Goal: Information Seeking & Learning: Find specific fact

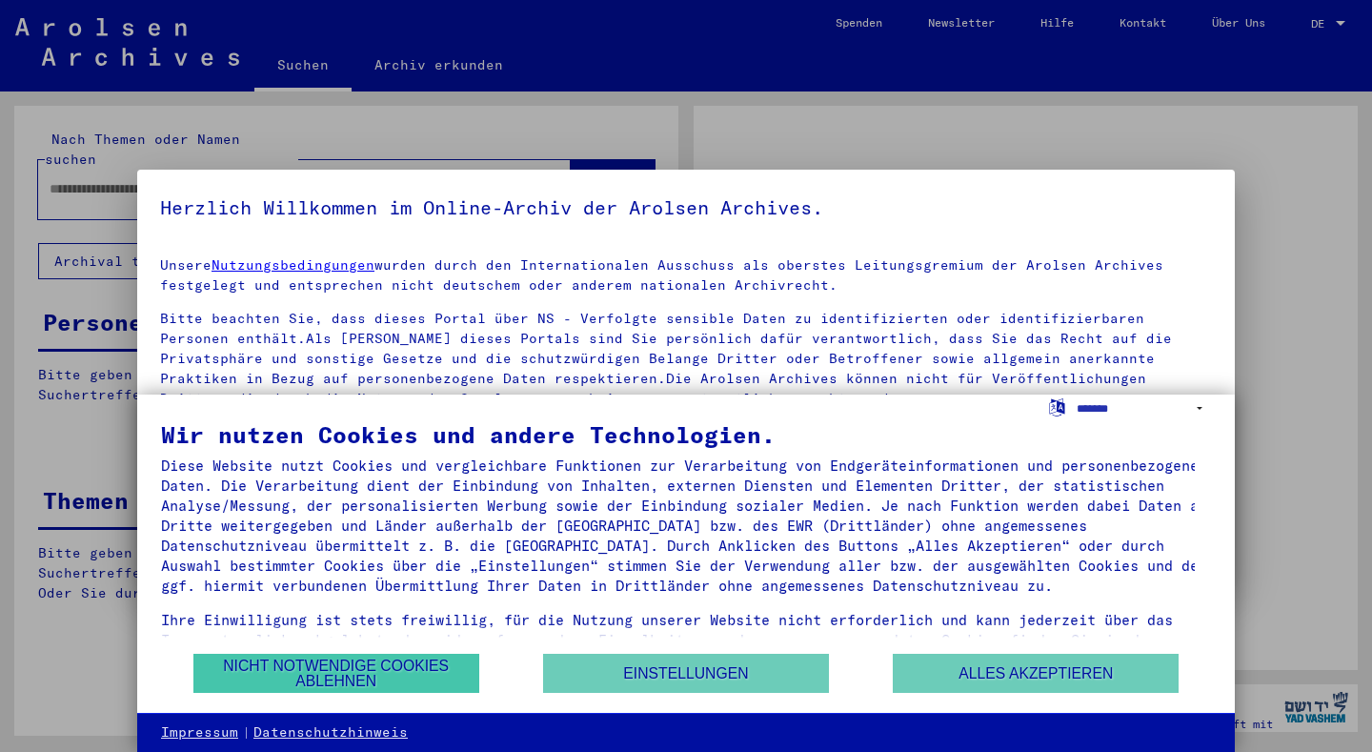
type input "******"
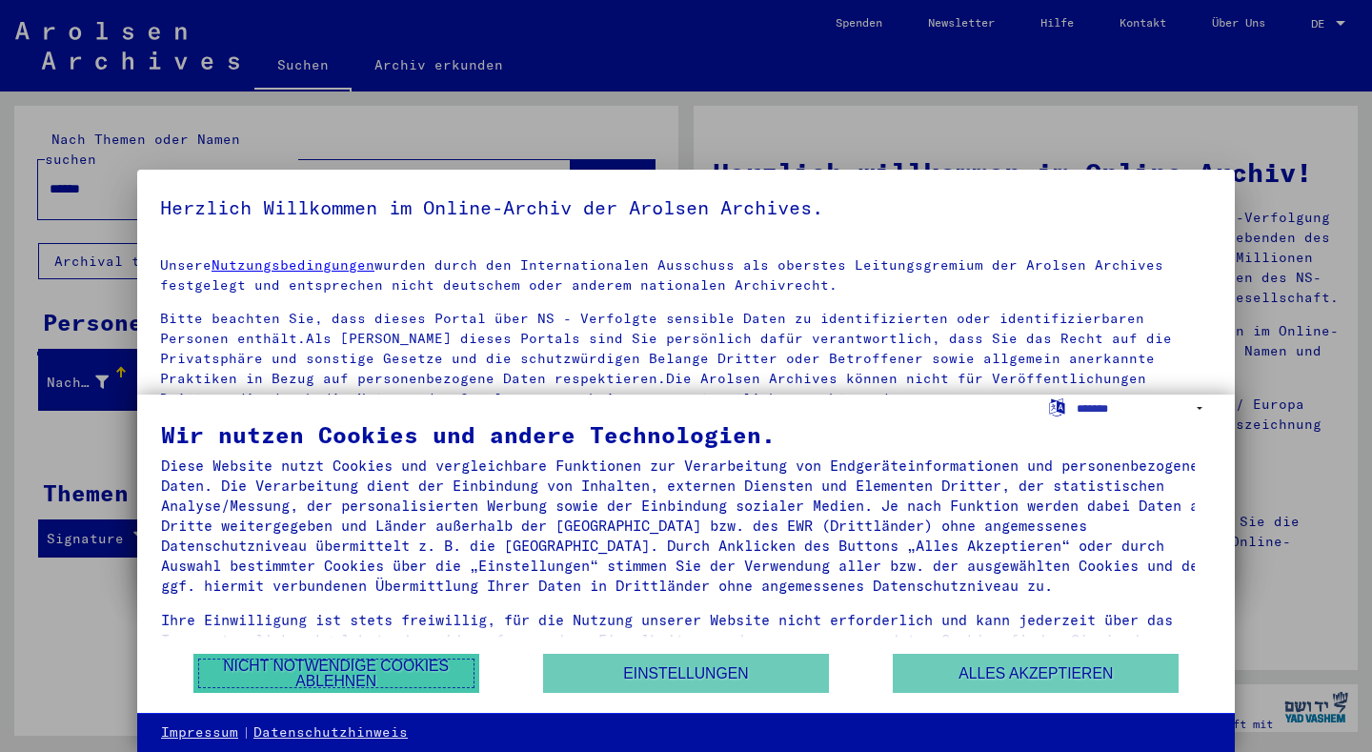
click at [402, 665] on button "Nicht notwendige Cookies ablehnen" at bounding box center [336, 673] width 286 height 39
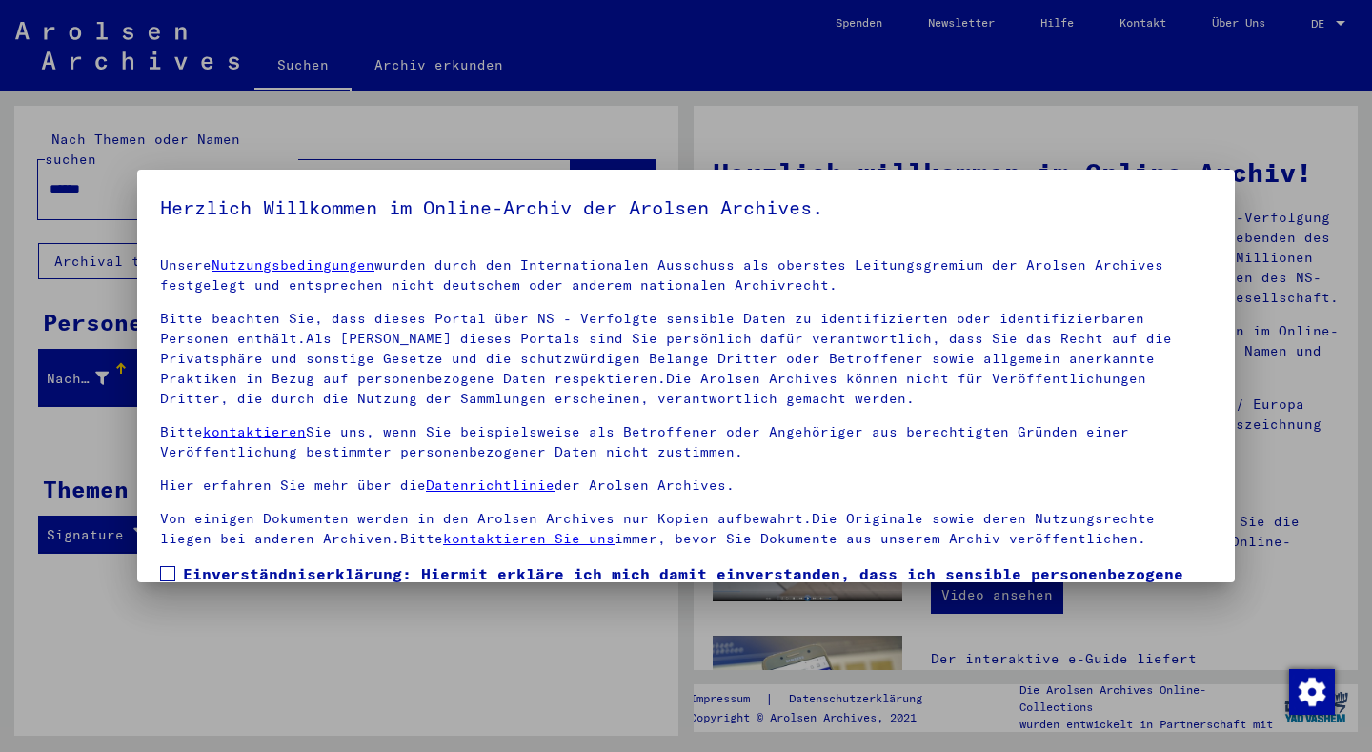
click at [235, 424] on link "kontaktieren" at bounding box center [254, 431] width 103 height 17
click at [238, 431] on link "kontaktieren" at bounding box center [254, 431] width 103 height 17
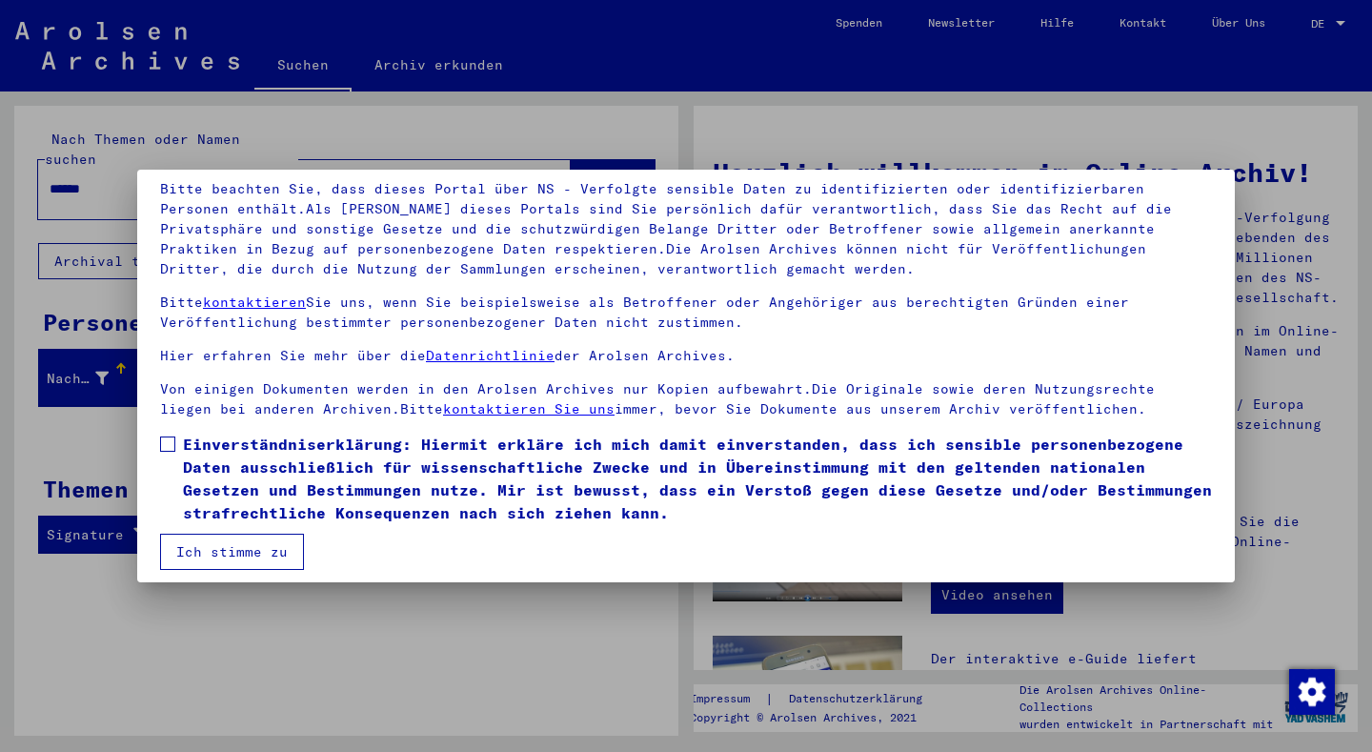
scroll to position [139, 0]
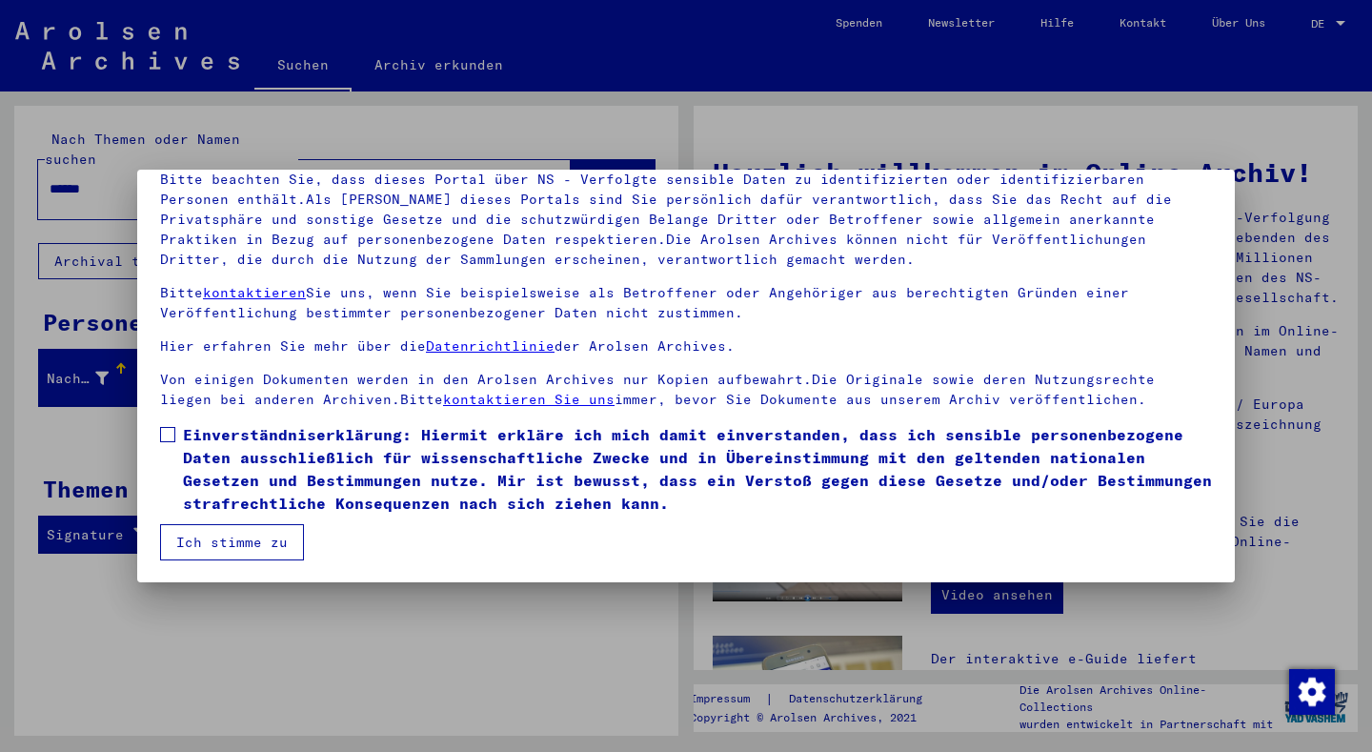
click at [258, 539] on button "Ich stimme zu" at bounding box center [232, 542] width 144 height 36
click at [259, 539] on button "Ich stimme zu" at bounding box center [232, 542] width 144 height 36
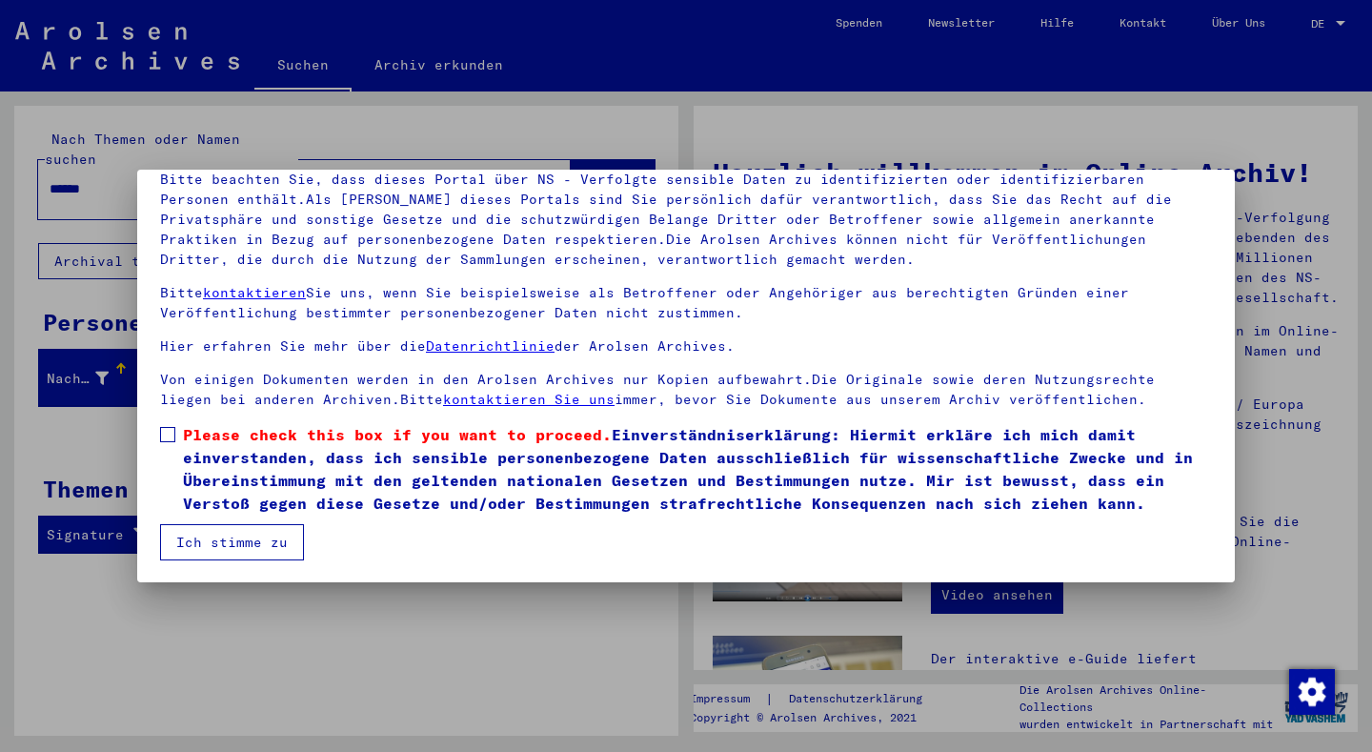
click at [476, 340] on link "Datenrichtlinie" at bounding box center [490, 345] width 129 height 17
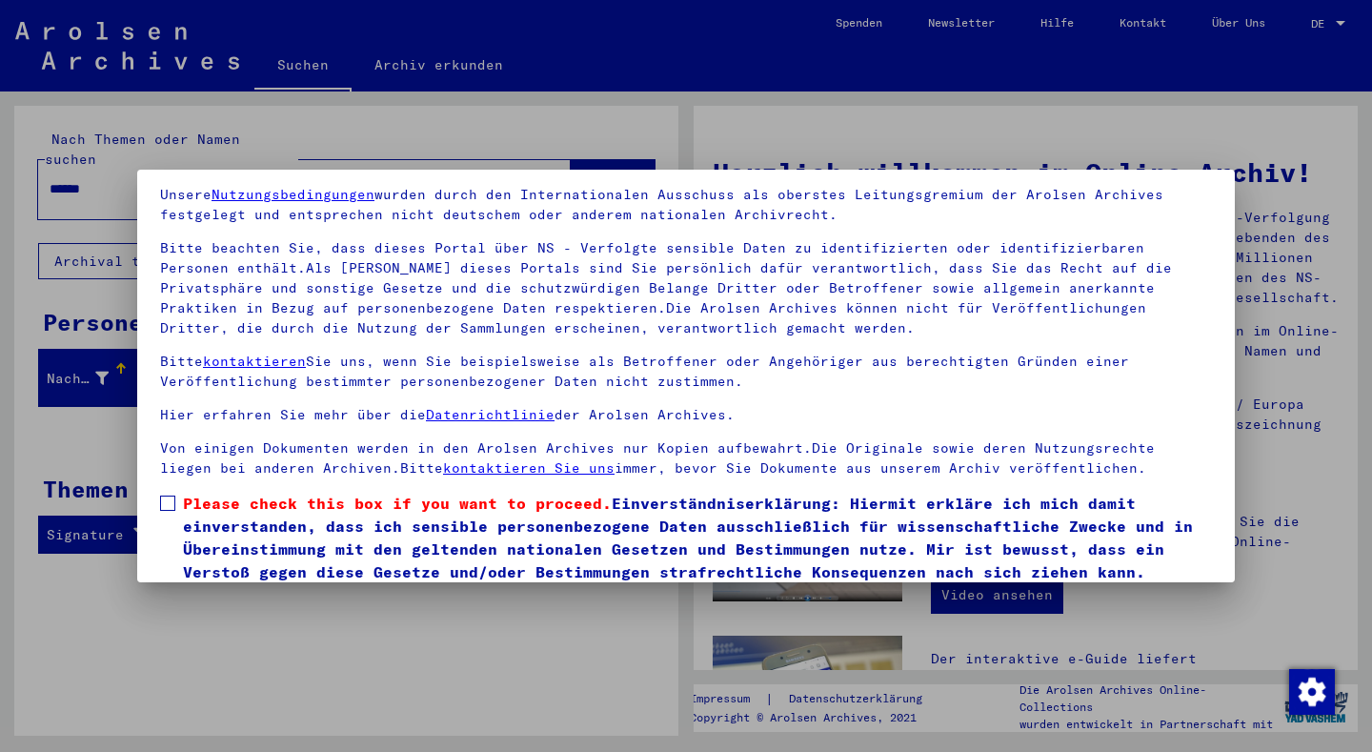
scroll to position [0, 0]
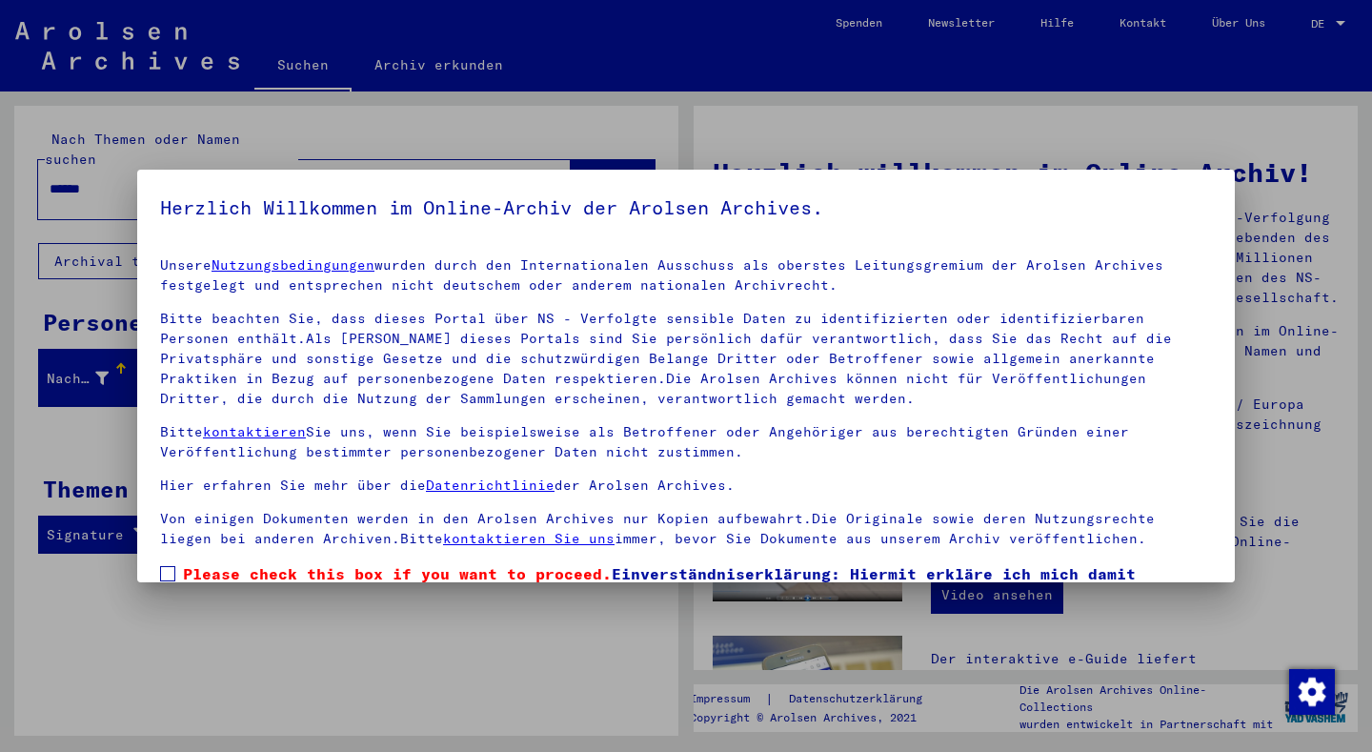
click at [307, 263] on link "Nutzungsbedingungen" at bounding box center [293, 264] width 163 height 17
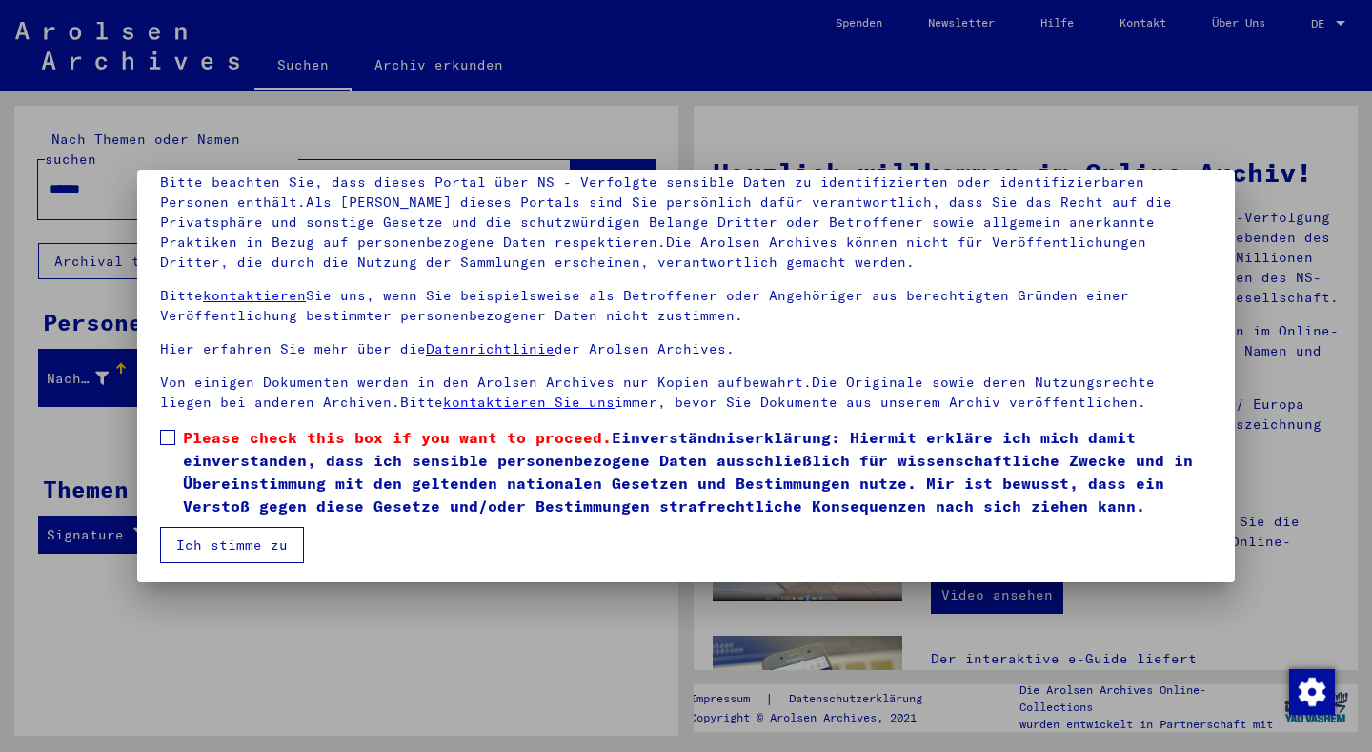
scroll to position [139, 0]
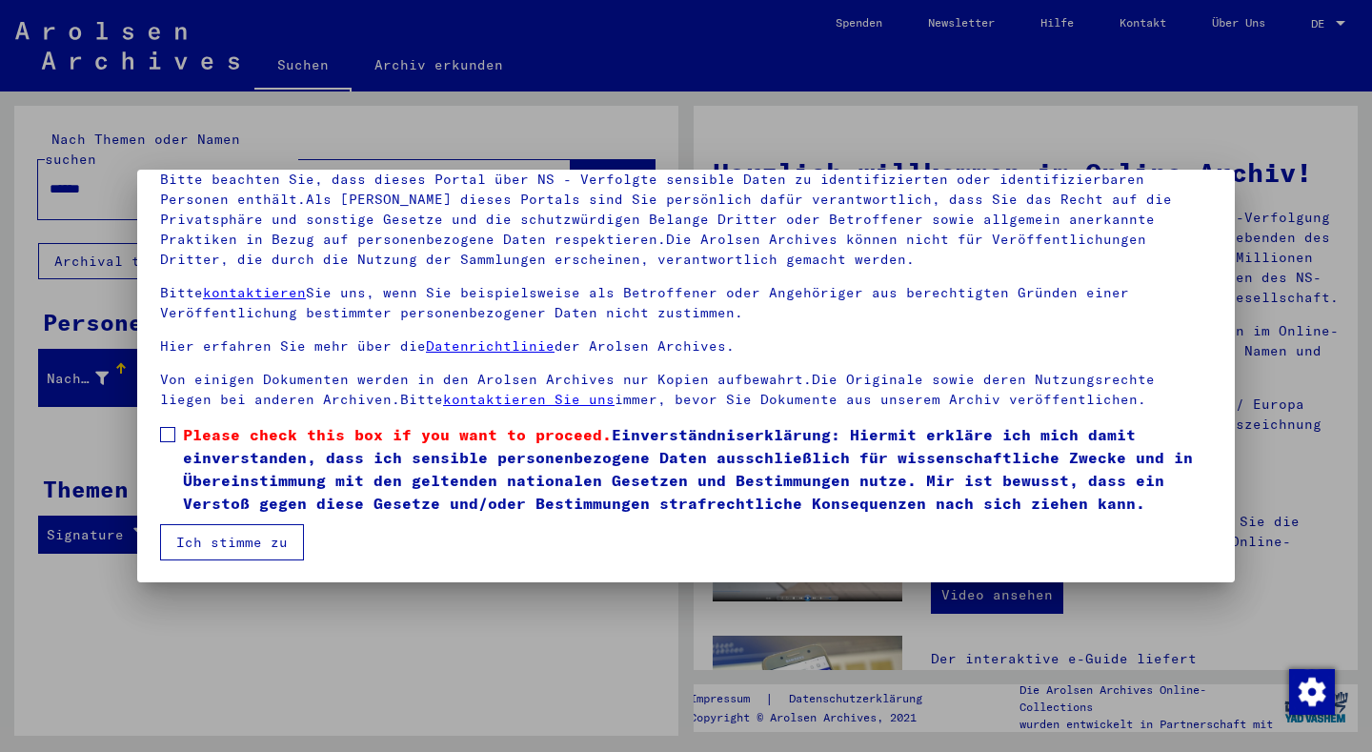
click at [245, 531] on button "Ich stimme zu" at bounding box center [232, 542] width 144 height 36
click at [246, 532] on button "Ich stimme zu" at bounding box center [232, 542] width 144 height 36
click at [275, 538] on button "Ich stimme zu" at bounding box center [232, 542] width 144 height 36
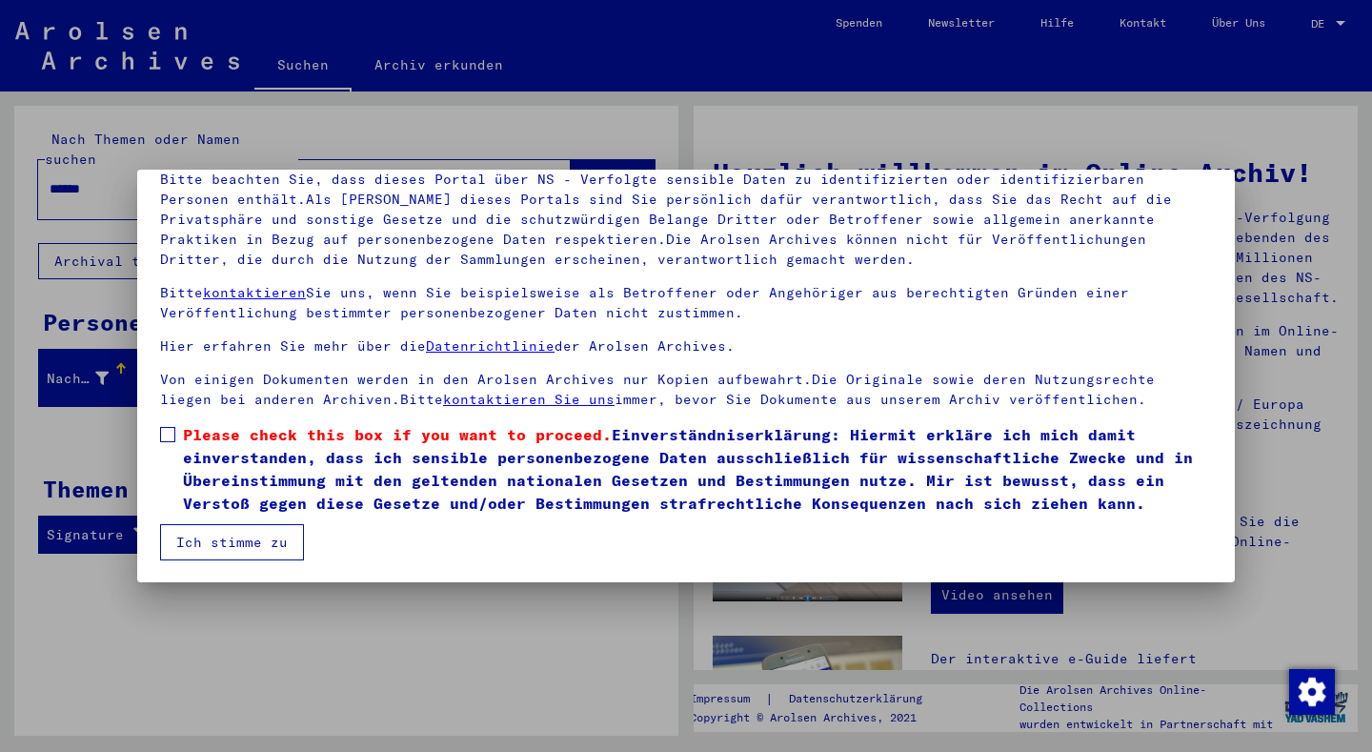
click at [279, 537] on button "Ich stimme zu" at bounding box center [232, 542] width 144 height 36
click at [279, 536] on button "Ich stimme zu" at bounding box center [232, 542] width 144 height 36
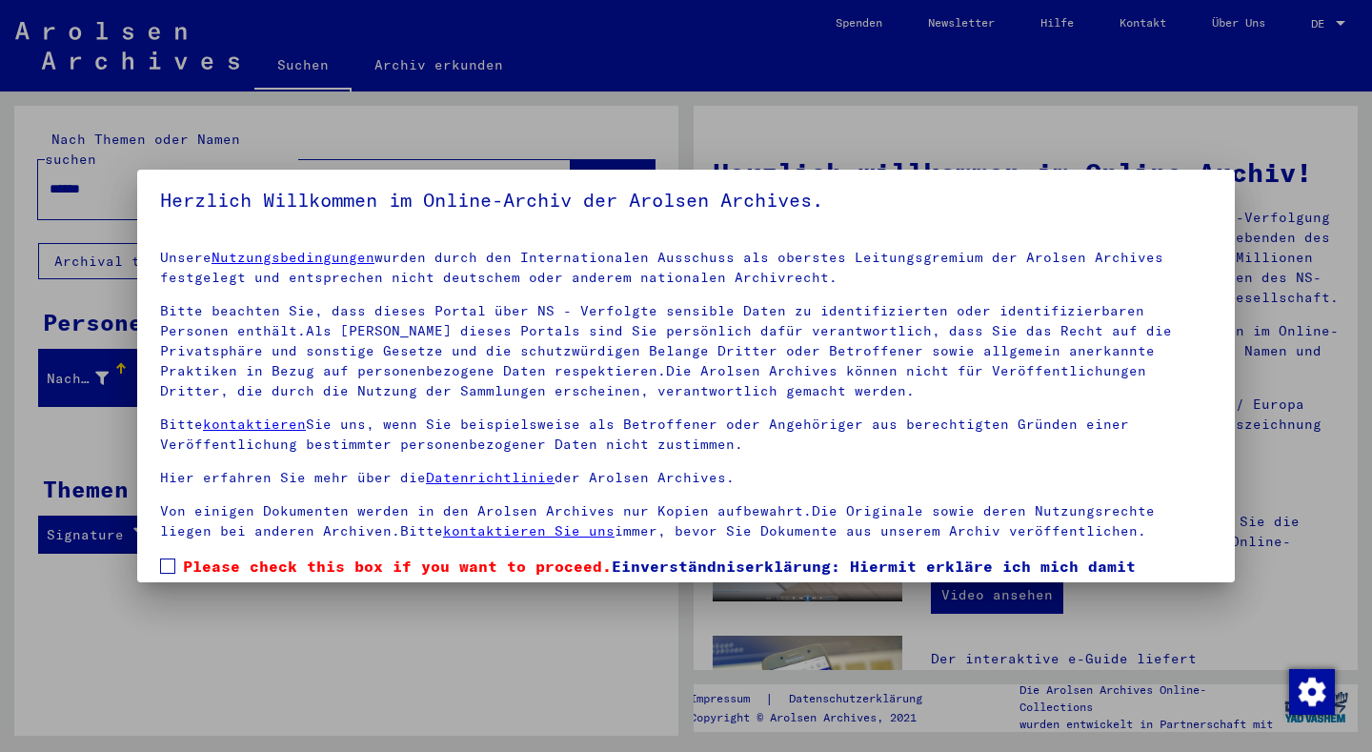
scroll to position [0, 0]
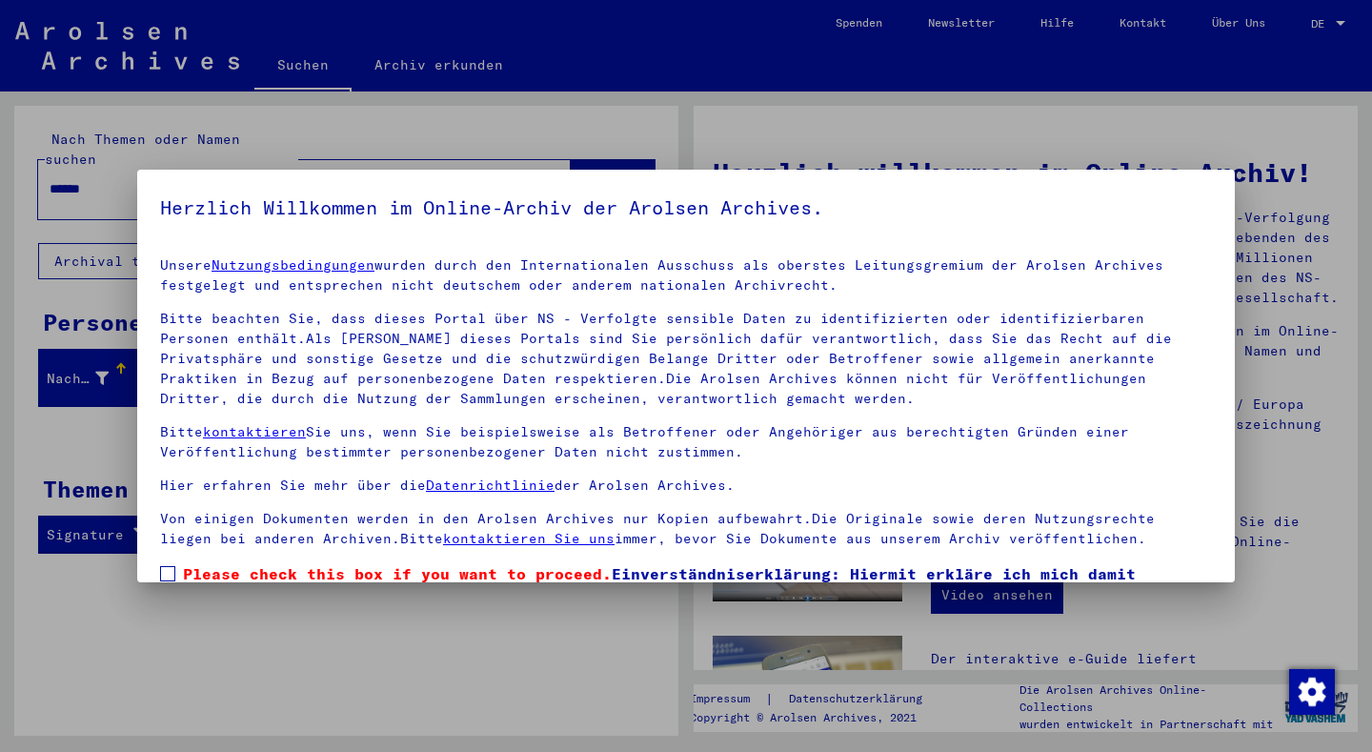
click at [338, 258] on link "Nutzungsbedingungen" at bounding box center [293, 264] width 163 height 17
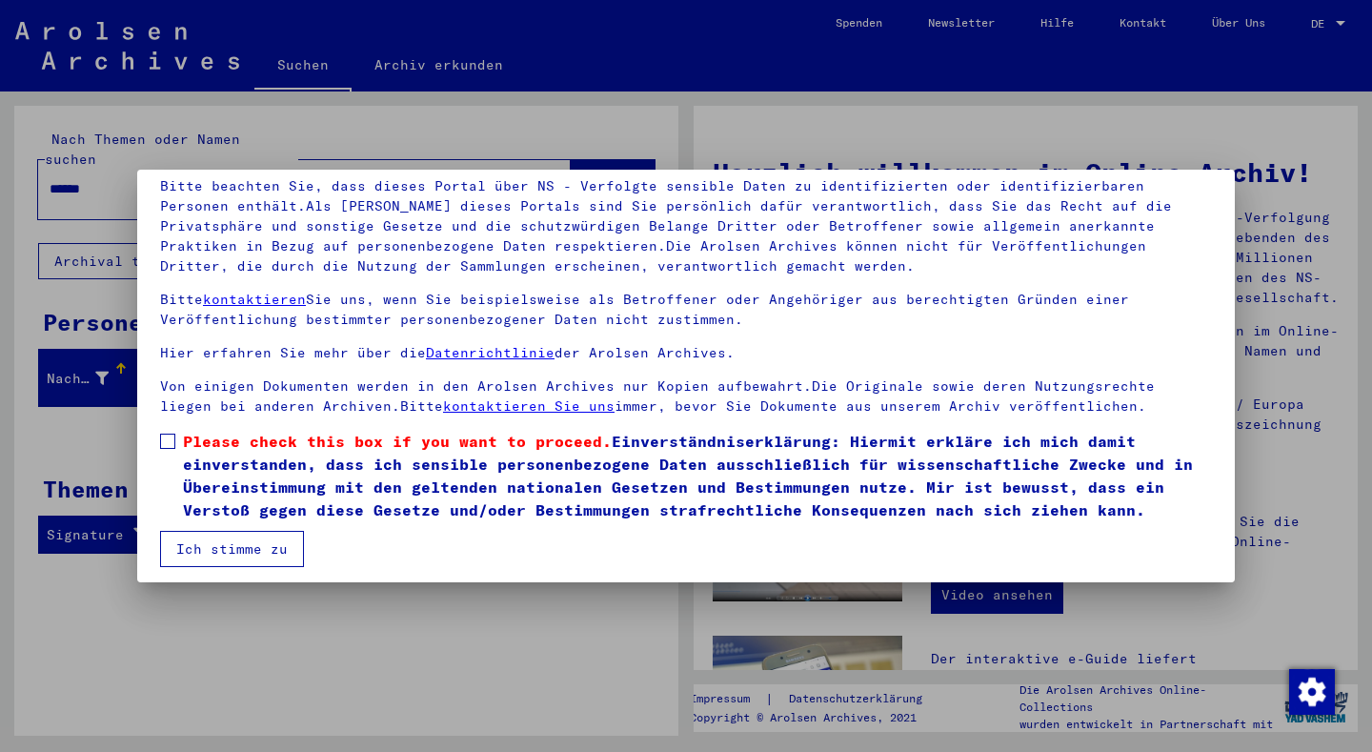
scroll to position [139, 0]
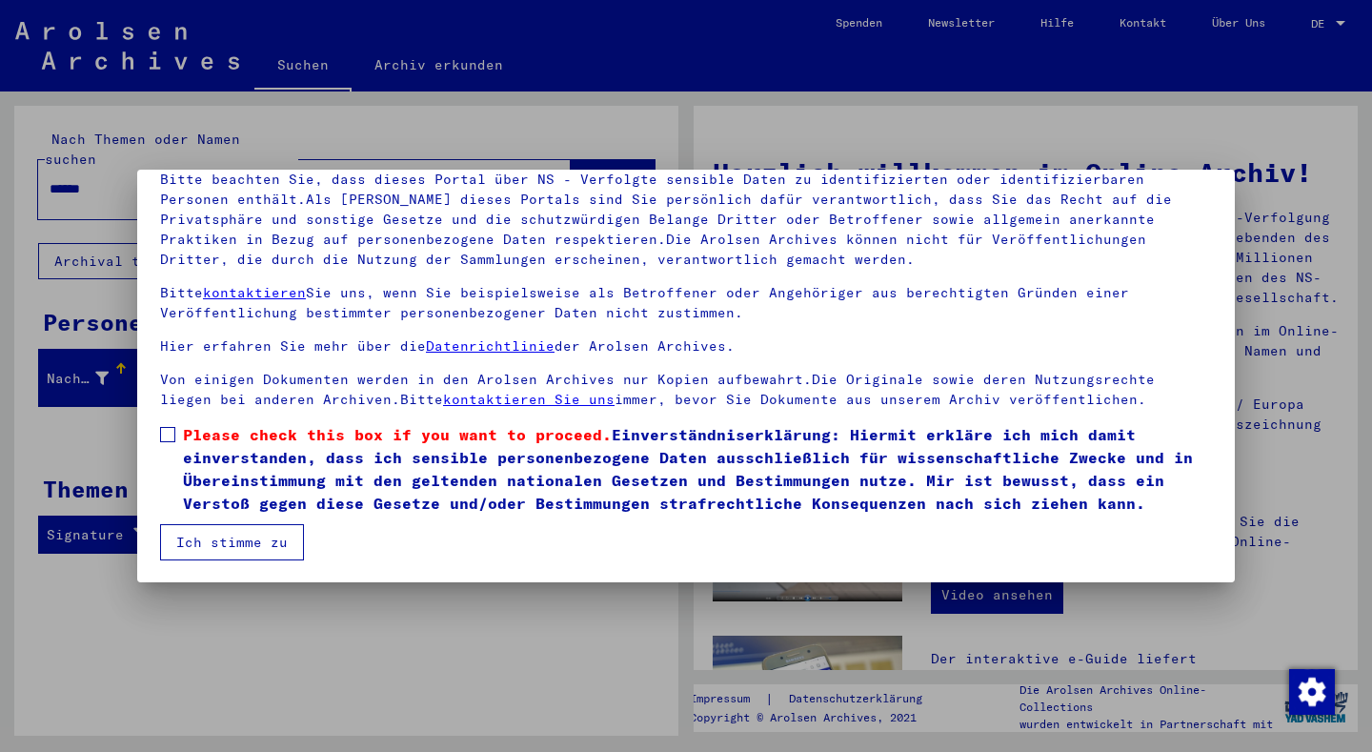
click at [1211, 179] on mat-dialog-content "Unsere Nutzungsbedingungen wurden durch den Internationalen Ausschuss als obers…" at bounding box center [686, 331] width 1098 height 457
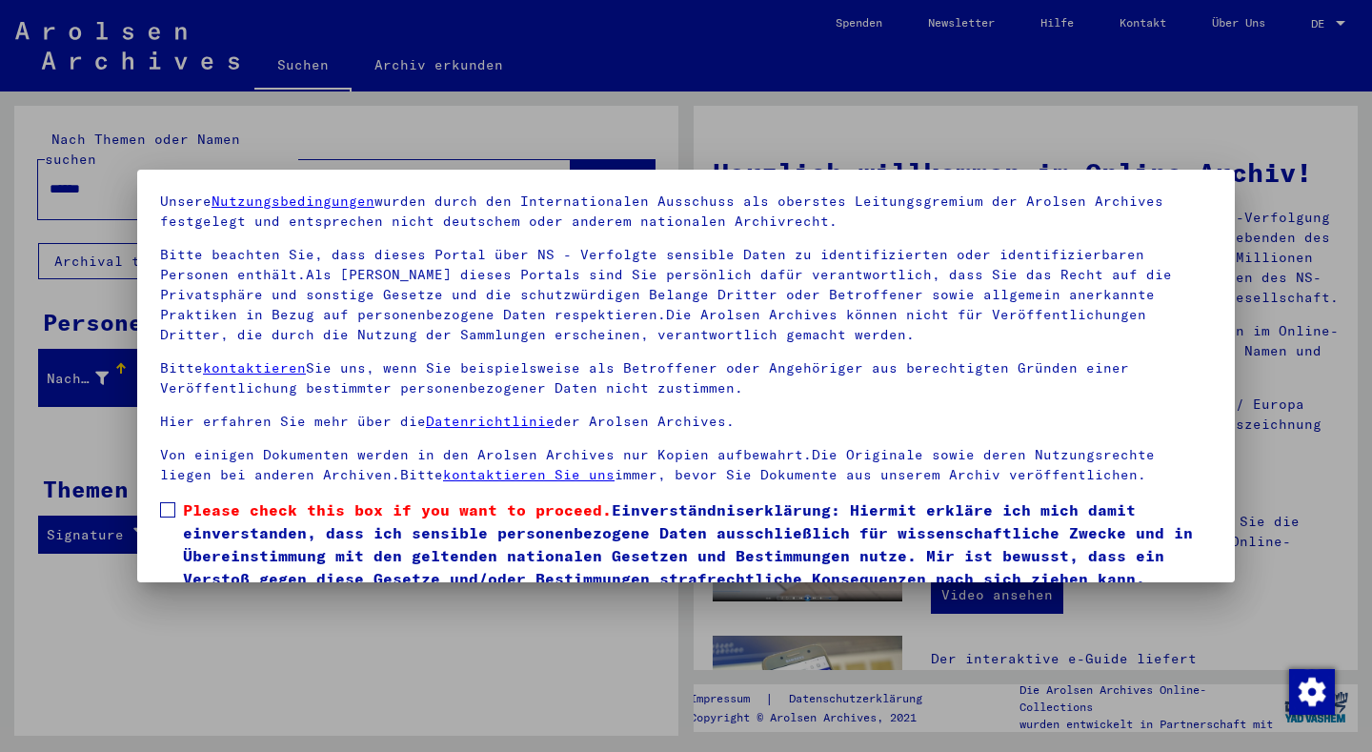
scroll to position [26, 0]
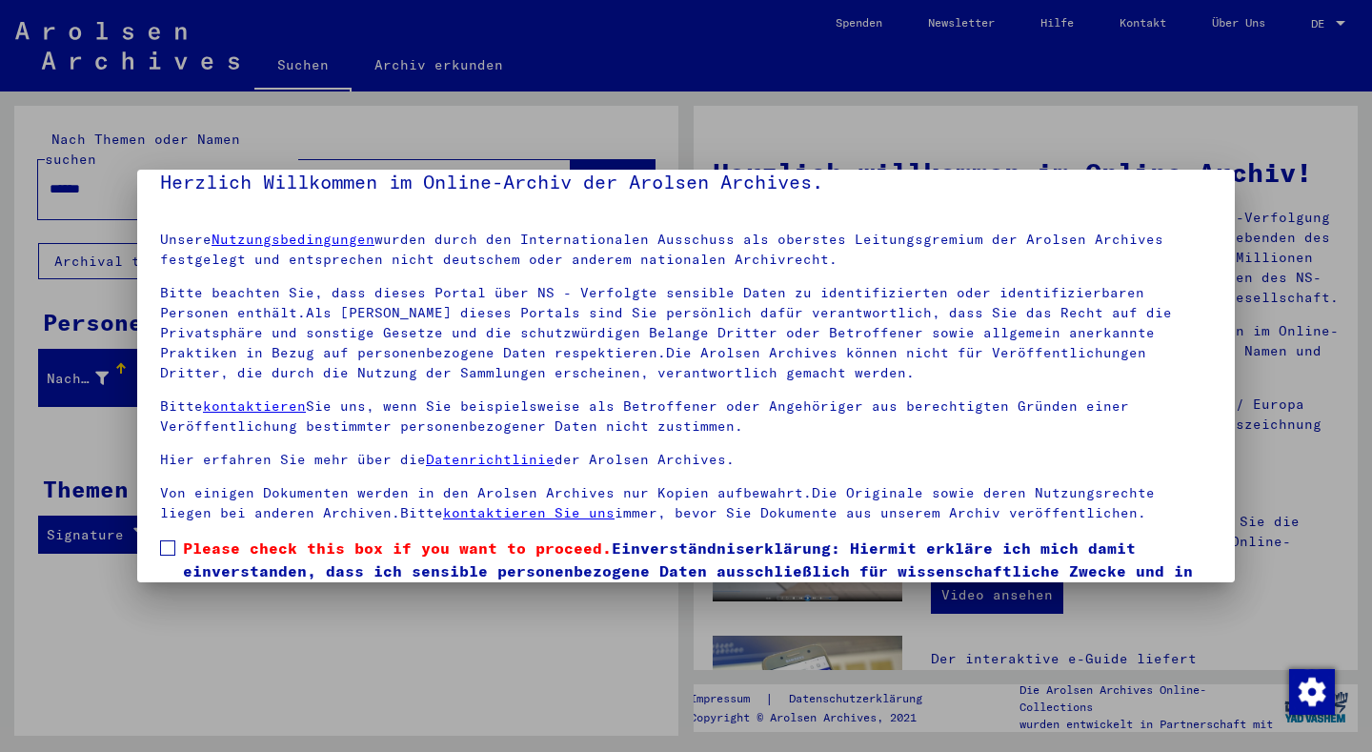
click at [254, 402] on link "kontaktieren" at bounding box center [254, 405] width 103 height 17
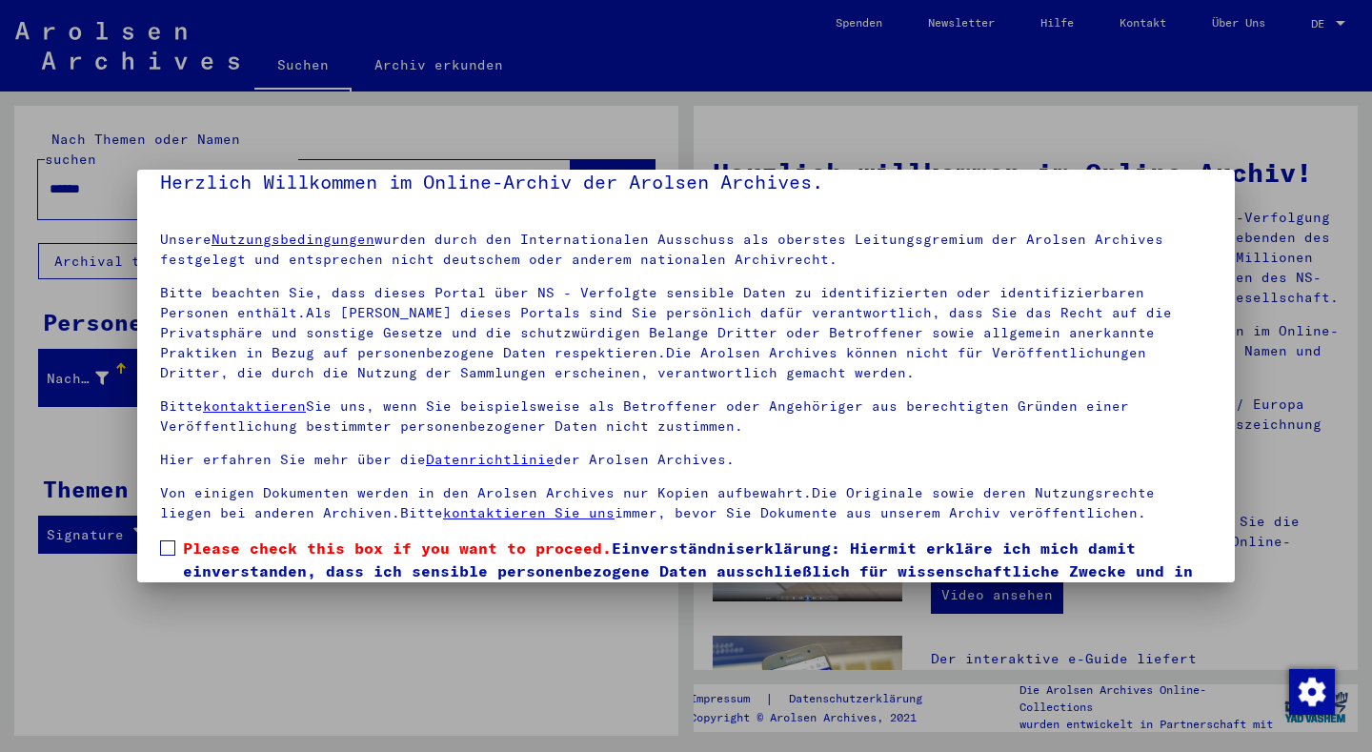
click at [448, 453] on link "Datenrichtlinie" at bounding box center [490, 459] width 129 height 17
click at [974, 640] on div at bounding box center [686, 376] width 1372 height 752
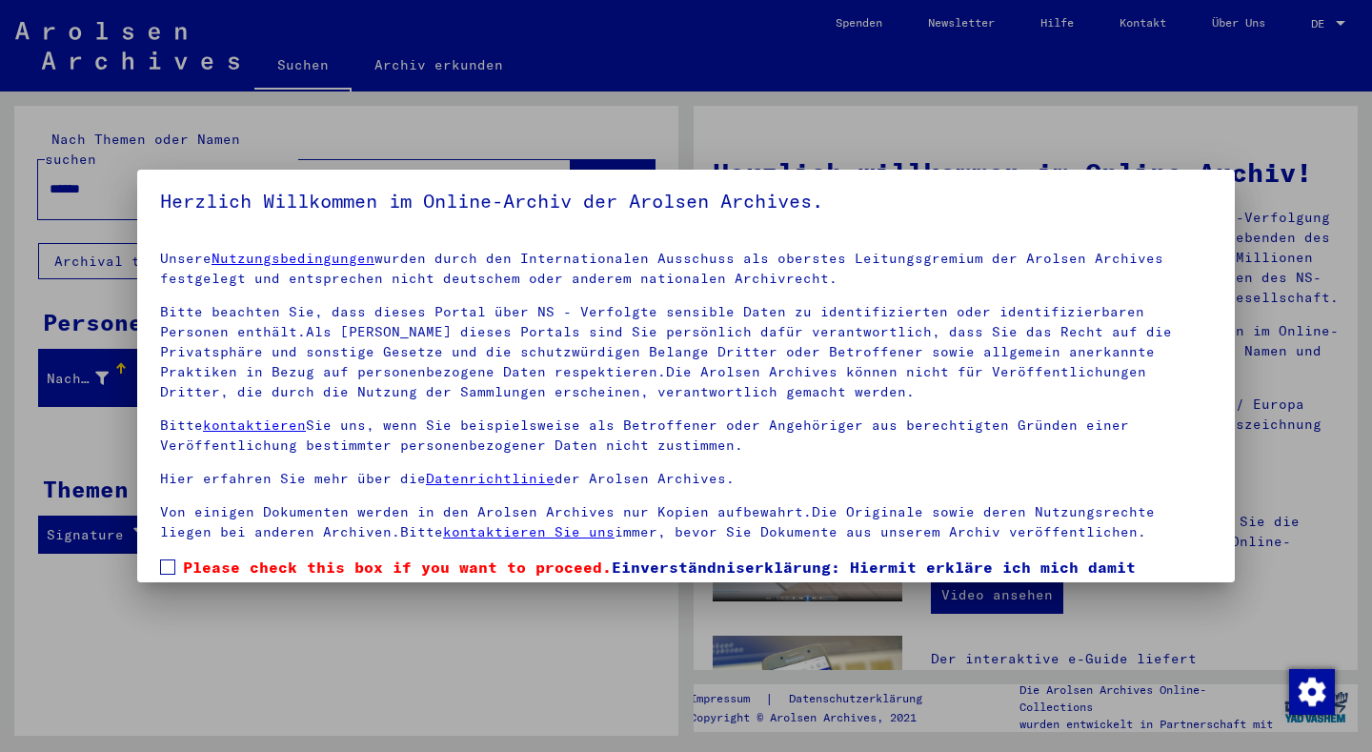
scroll to position [0, 0]
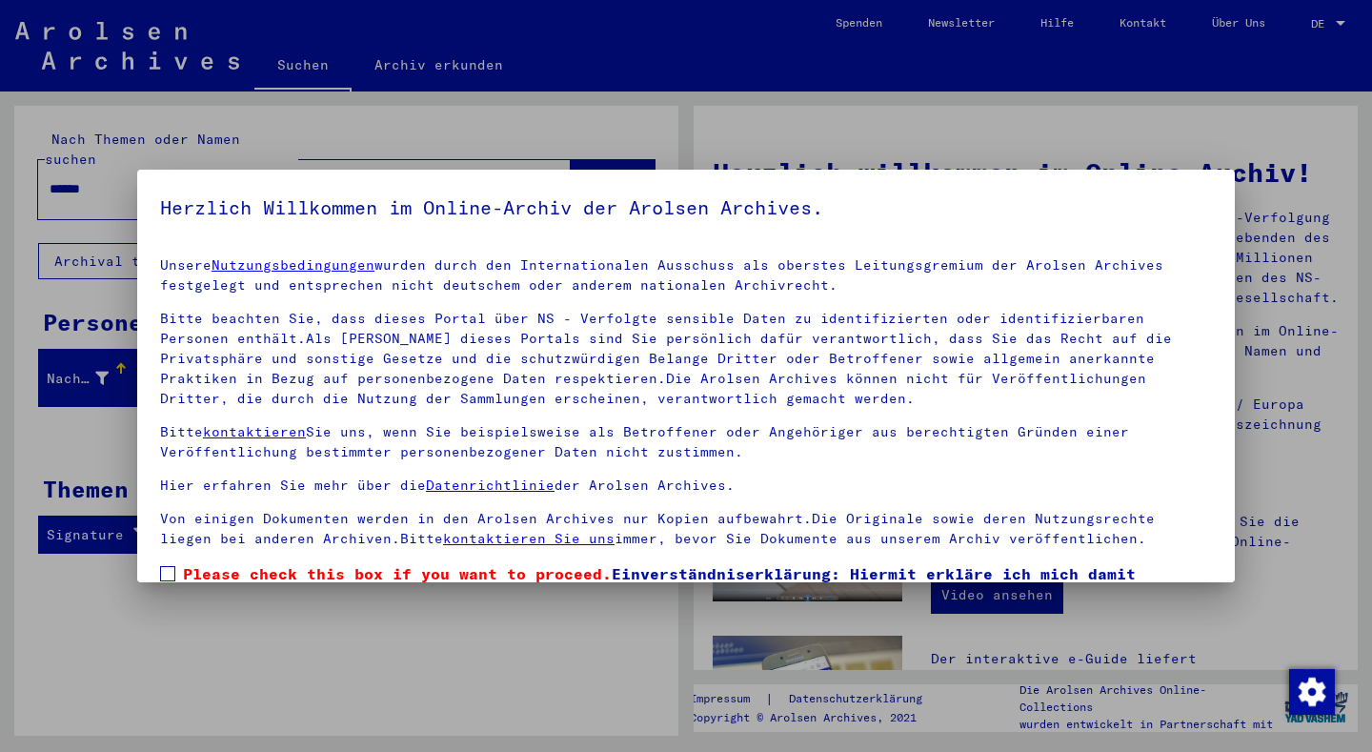
click at [506, 485] on link "Datenrichtlinie" at bounding box center [490, 485] width 129 height 17
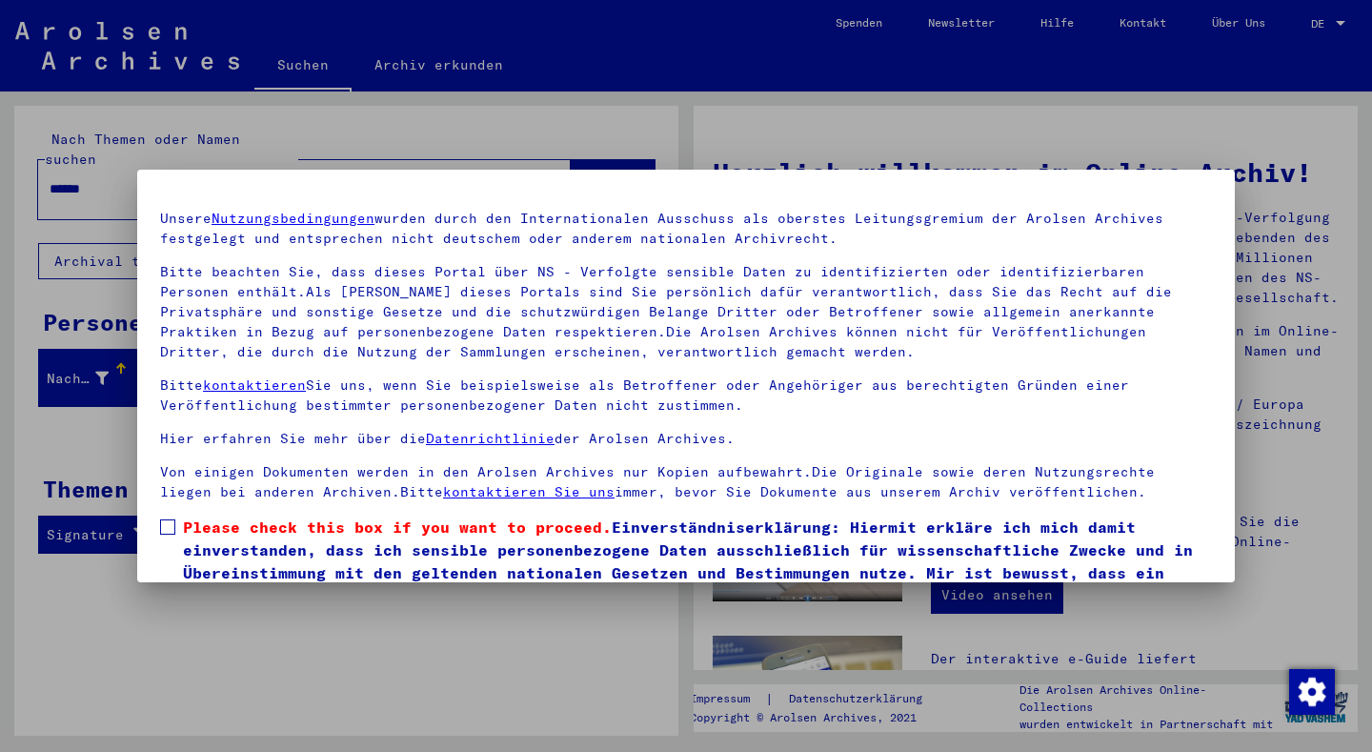
scroll to position [139, 0]
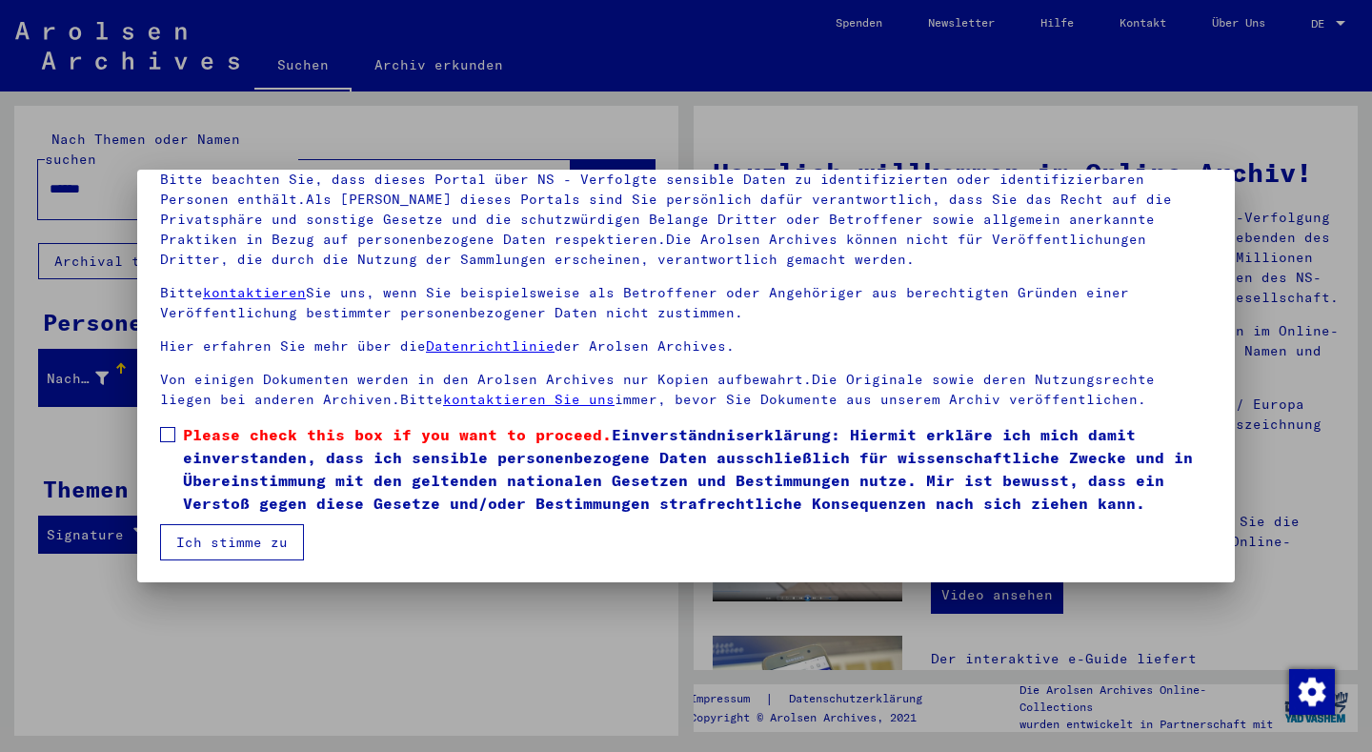
click at [273, 429] on span "Please check this box if you want to proceed." at bounding box center [397, 434] width 429 height 19
click at [273, 429] on span "Please check this box if you want to proceed. Einverständniserklärung: Hiermit …" at bounding box center [697, 468] width 1029 height 91
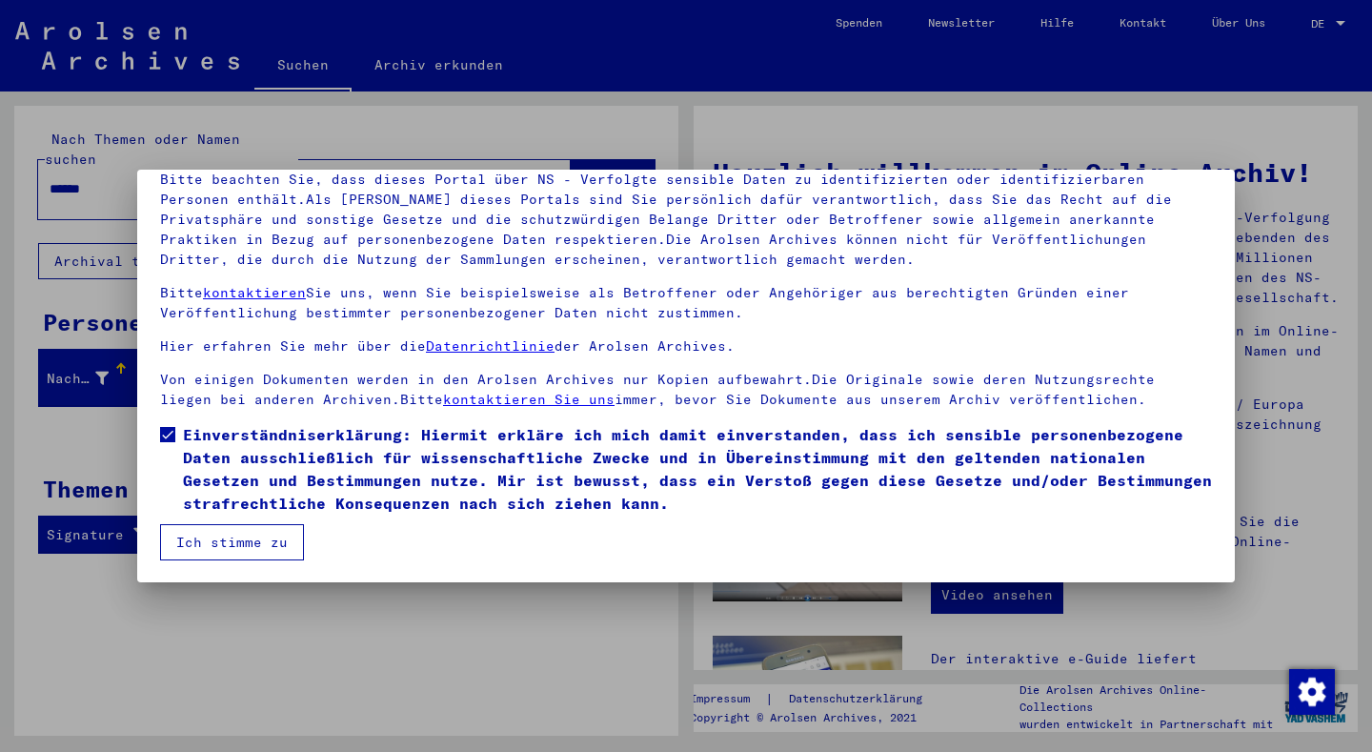
click at [273, 429] on span "Einverständniserklärung: Hiermit erkläre ich mich damit einverstanden, dass ich…" at bounding box center [697, 468] width 1029 height 91
click at [274, 429] on span "Einverständniserklärung: Hiermit erkläre ich mich damit einverstanden, dass ich…" at bounding box center [697, 468] width 1029 height 91
click at [224, 539] on button "Ich stimme zu" at bounding box center [232, 542] width 144 height 36
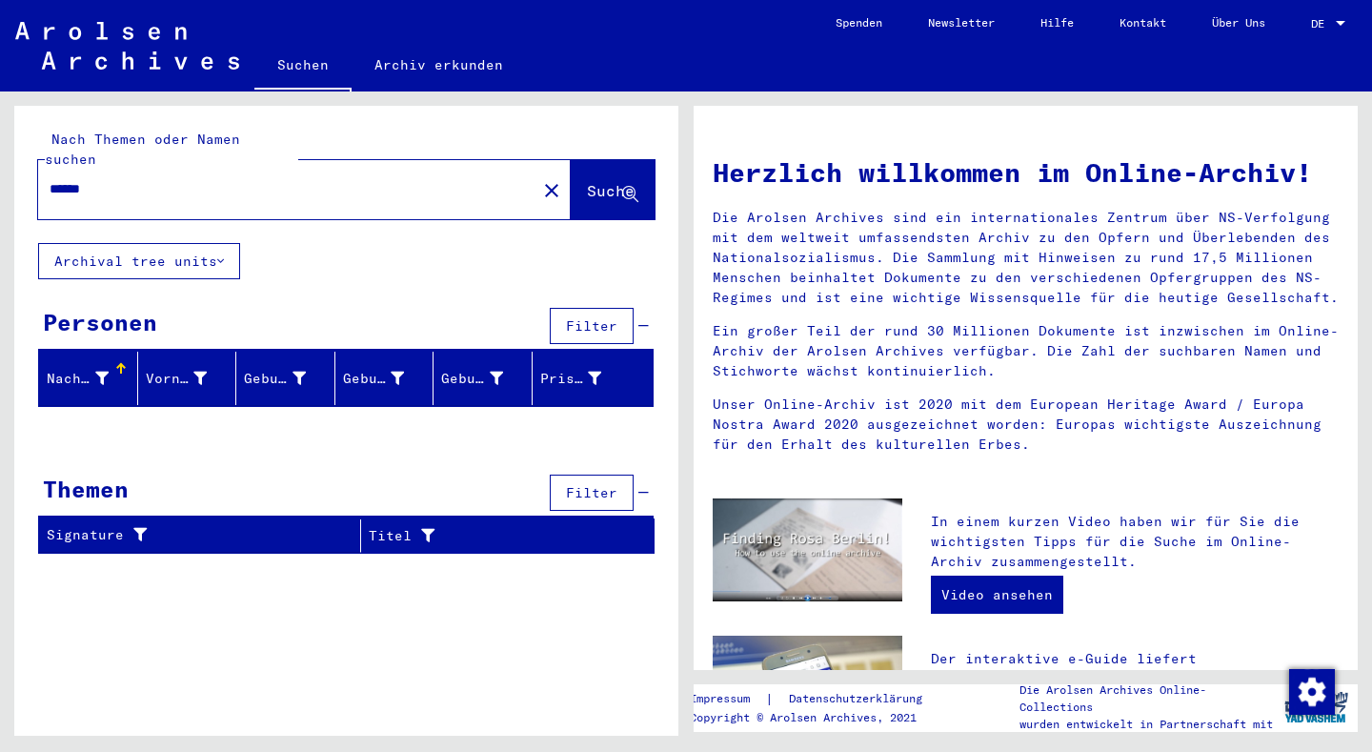
click at [587, 181] on span "Suche" at bounding box center [611, 190] width 48 height 19
click at [125, 189] on div "******" at bounding box center [276, 189] width 476 height 43
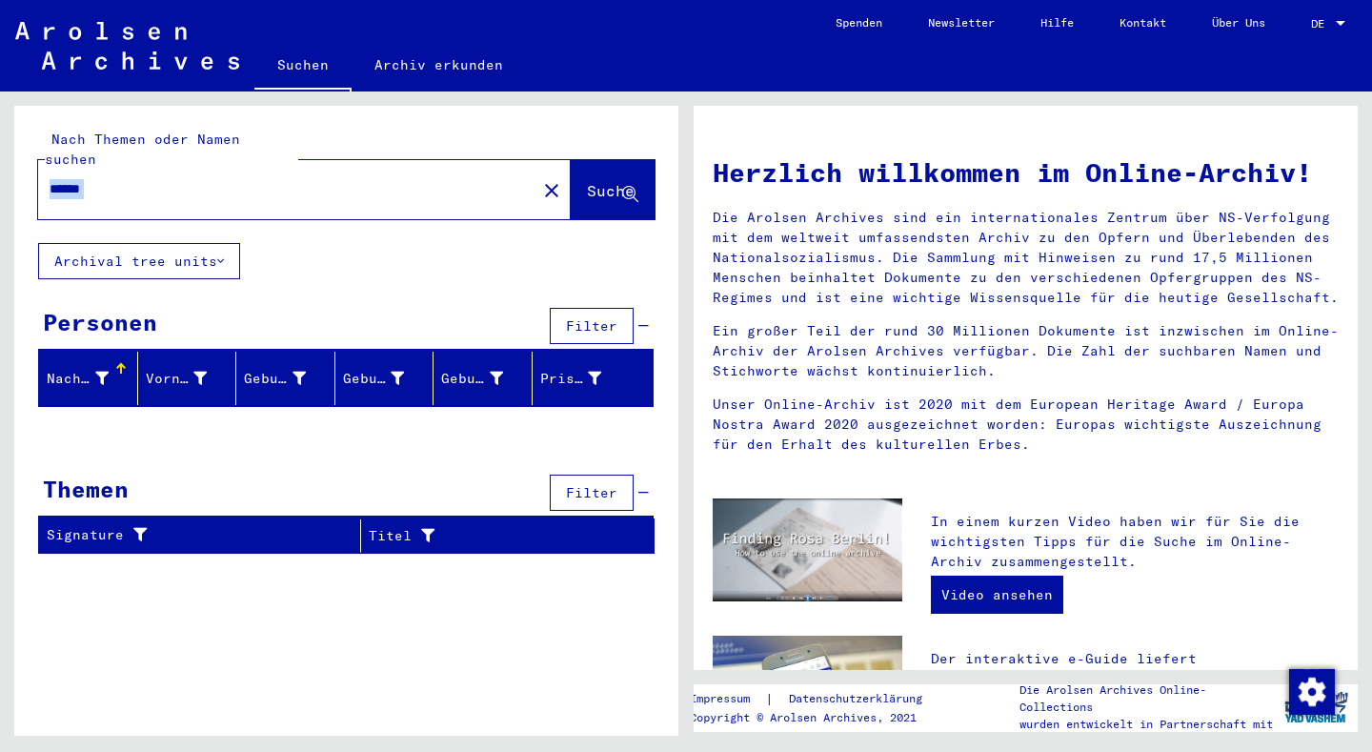
click at [132, 179] on input "******" at bounding box center [282, 189] width 464 height 20
click at [622, 187] on icon at bounding box center [630, 195] width 16 height 16
click at [624, 182] on span "Suche" at bounding box center [612, 192] width 51 height 20
click at [624, 181] on span "Suche" at bounding box center [611, 190] width 48 height 19
